Goal: Task Accomplishment & Management: Manage account settings

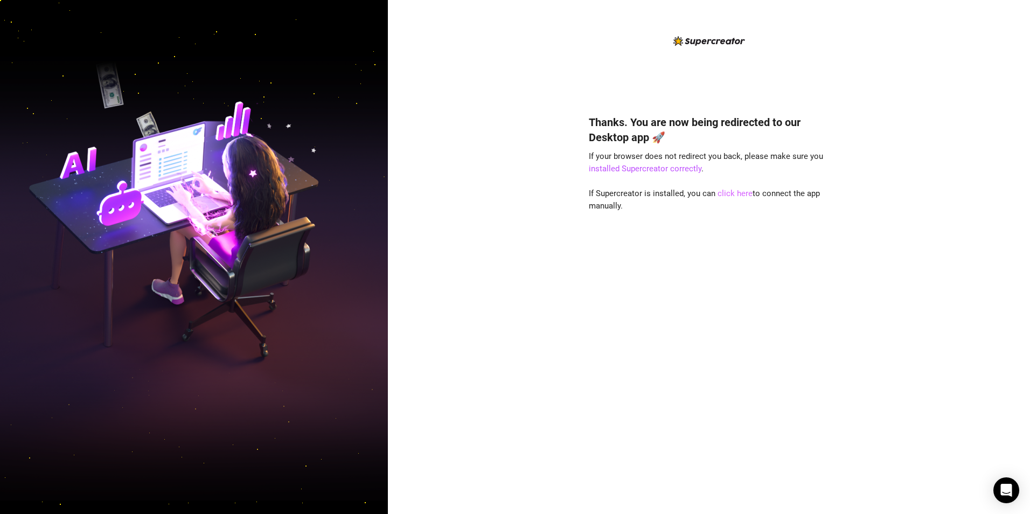
click at [726, 194] on link "click here" at bounding box center [735, 194] width 35 height 10
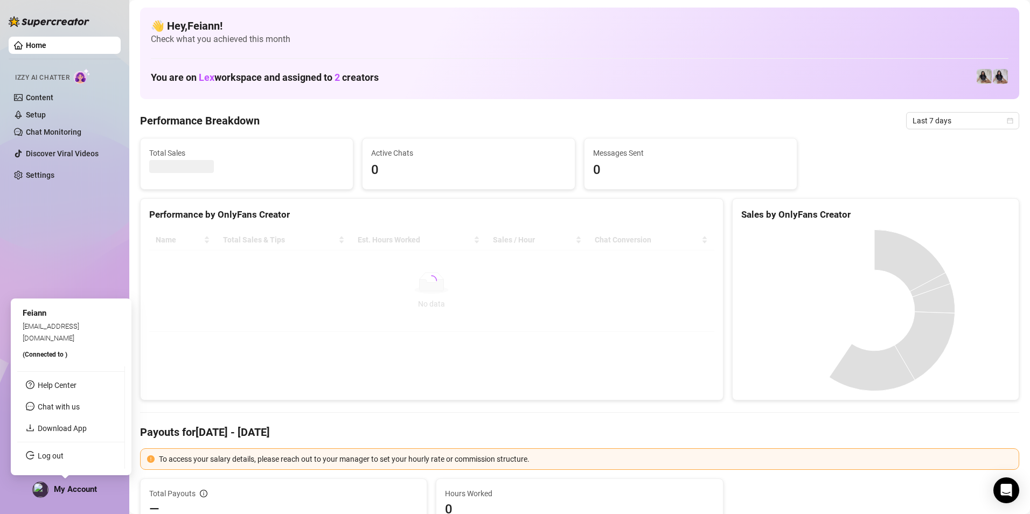
click at [73, 487] on span "My Account" at bounding box center [75, 489] width 43 height 10
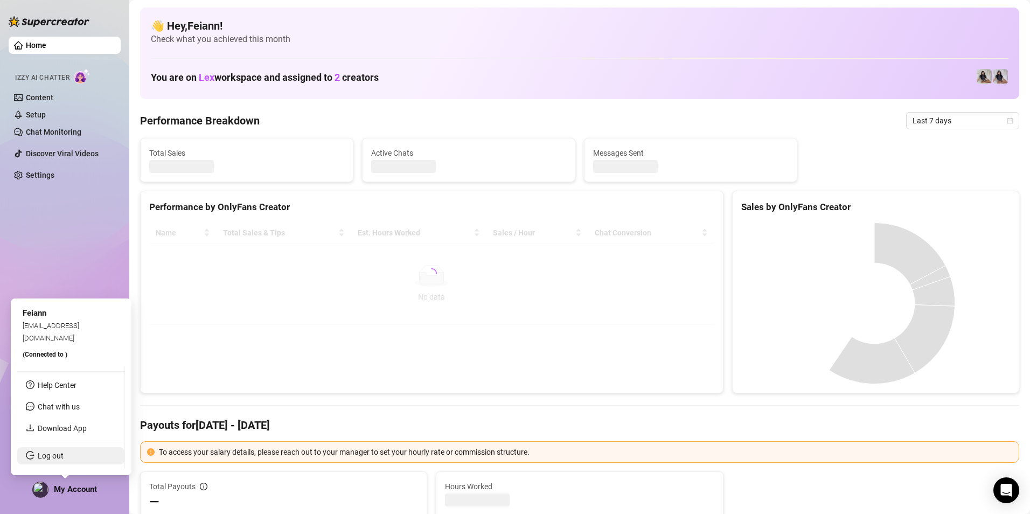
click at [64, 455] on link "Log out" at bounding box center [51, 456] width 26 height 9
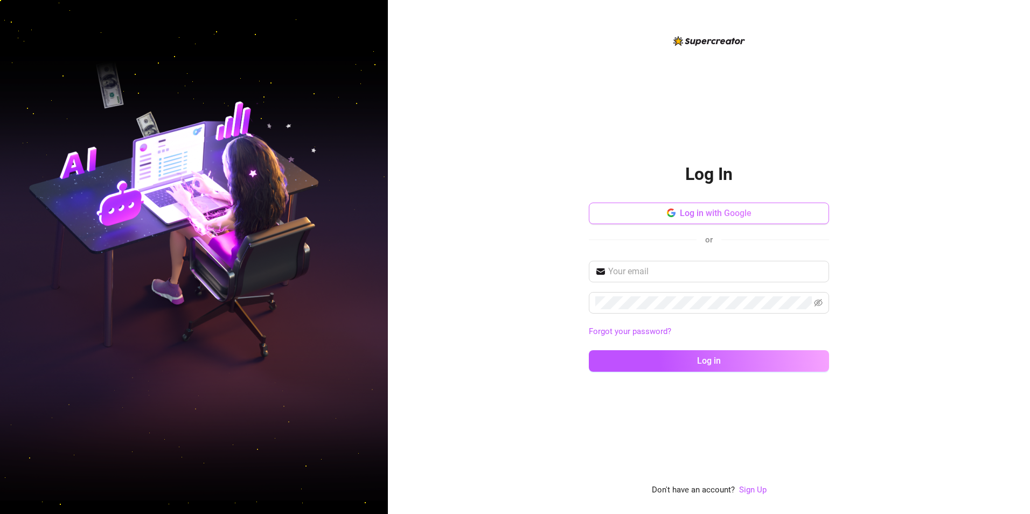
click at [680, 216] on span "Log in with Google" at bounding box center [716, 213] width 72 height 10
